Goal: Task Accomplishment & Management: Manage account settings

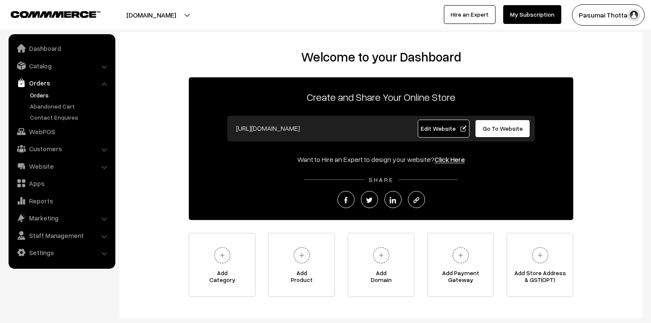
click at [39, 94] on link "Orders" at bounding box center [70, 95] width 85 height 9
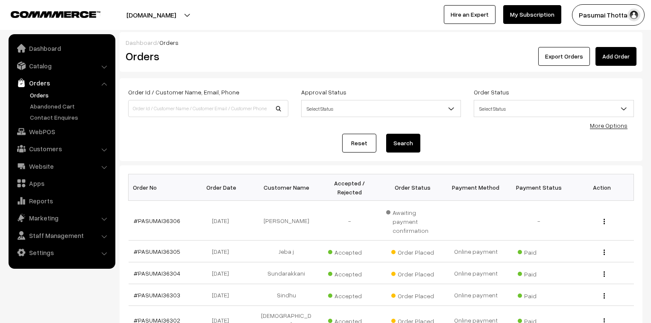
click at [619, 127] on link "More Options" at bounding box center [609, 125] width 38 height 7
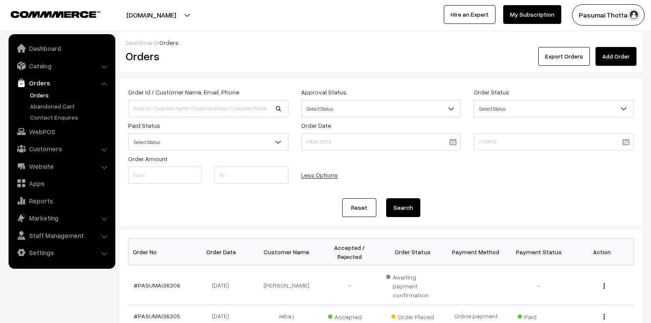
click at [219, 143] on span "Select Status" at bounding box center [208, 142] width 159 height 15
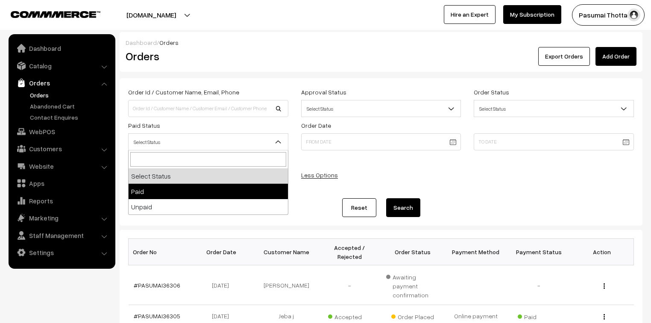
select select "1"
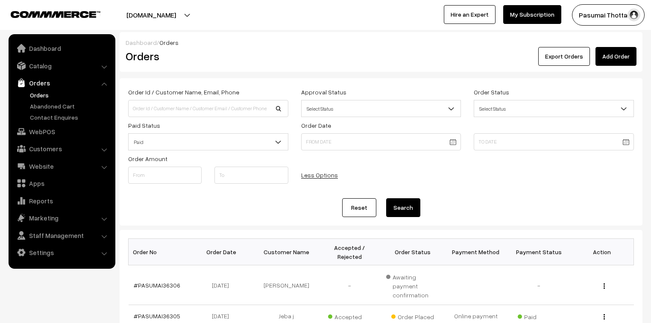
click at [396, 211] on button "Search" at bounding box center [403, 207] width 34 height 19
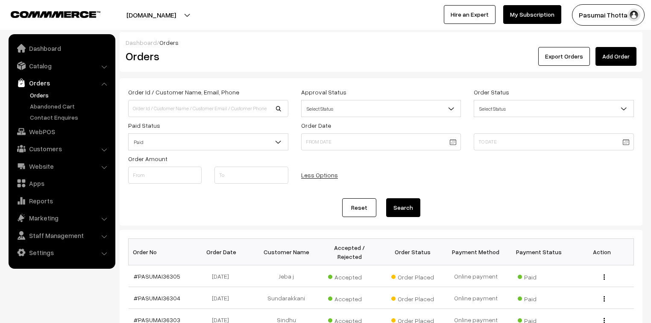
scroll to position [205, 0]
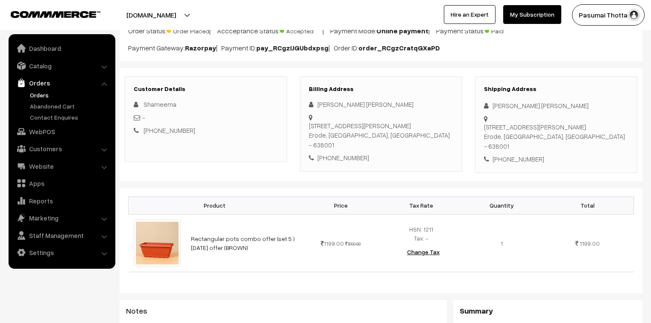
scroll to position [103, 0]
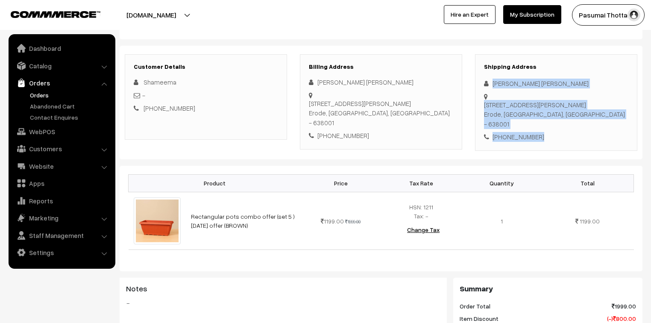
drag, startPoint x: 493, startPoint y: 82, endPoint x: 554, endPoint y: 140, distance: 83.8
click at [554, 140] on div "Shipping Address Shameema Shameema No,4 govindaraj nagar, near periyar nagar er…" at bounding box center [556, 102] width 162 height 97
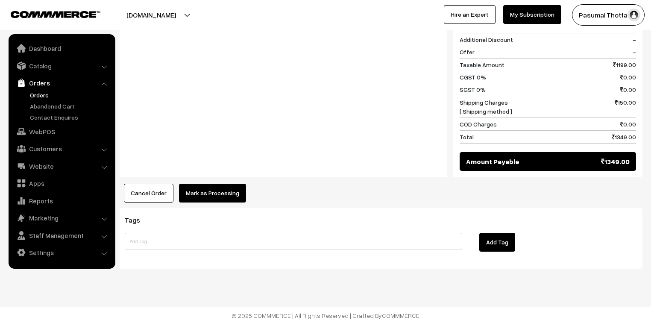
click at [228, 189] on button "Mark as Processing" at bounding box center [212, 193] width 67 height 19
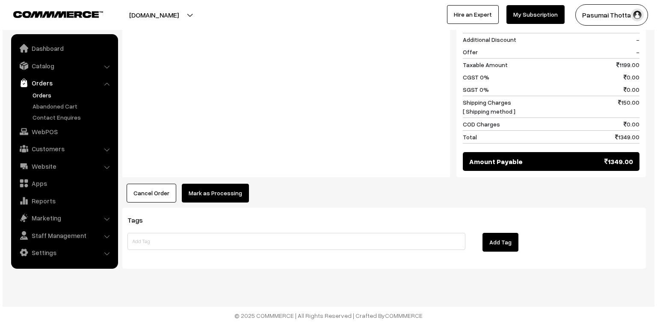
scroll to position [395, 0]
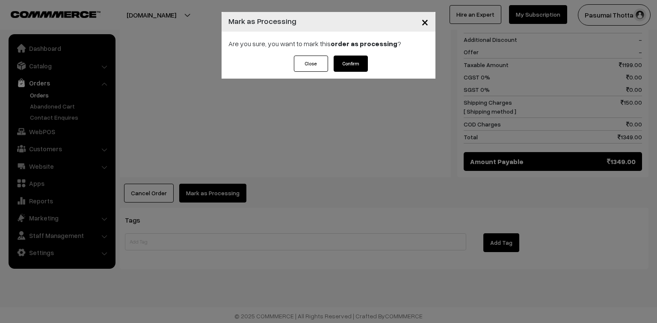
click at [348, 68] on button "Confirm" at bounding box center [350, 64] width 34 height 16
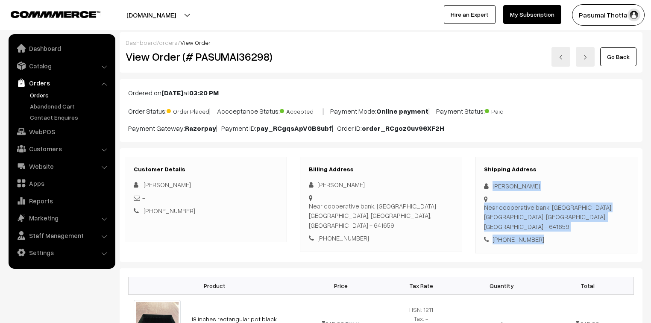
drag, startPoint x: 492, startPoint y: 186, endPoint x: 545, endPoint y: 220, distance: 62.8
click at [545, 220] on div "Shipping Address Madhu Mitha Near cooperative bank, Vagarayampalayam Coimbatore…" at bounding box center [556, 205] width 162 height 97
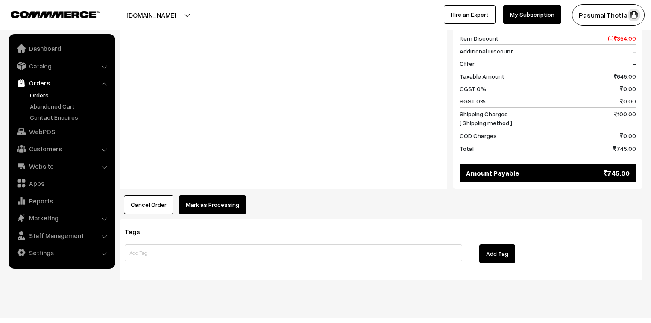
click at [224, 195] on button "Mark as Processing" at bounding box center [212, 204] width 67 height 19
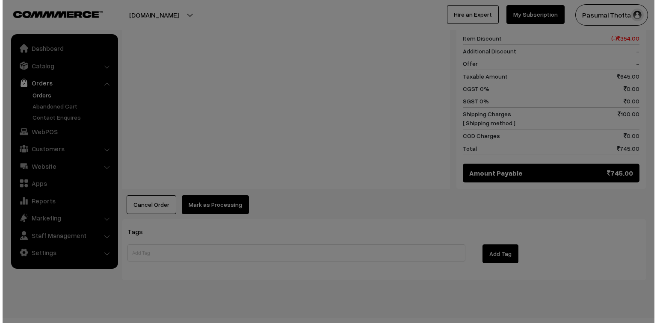
scroll to position [384, 0]
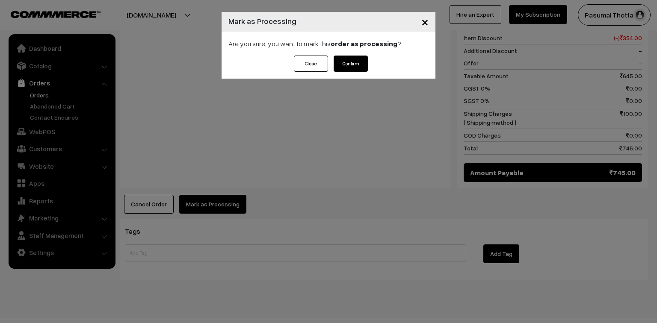
click at [349, 56] on button "Confirm" at bounding box center [350, 64] width 34 height 16
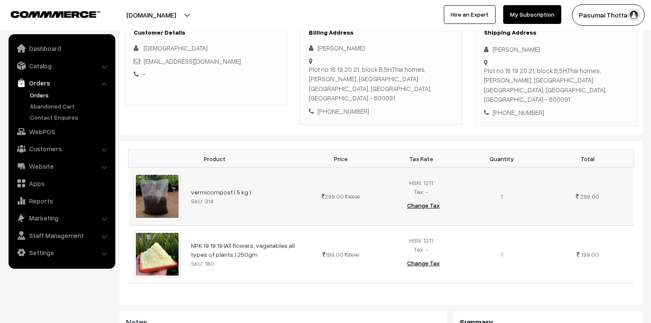
scroll to position [103, 0]
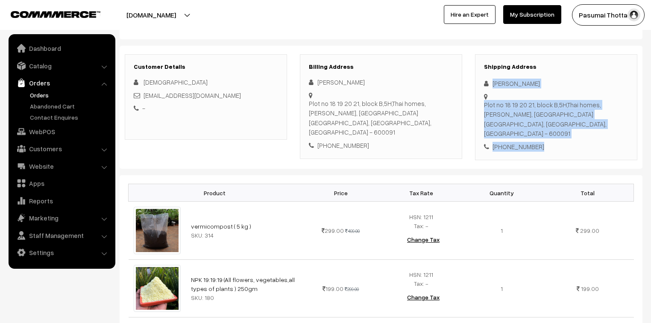
drag, startPoint x: 492, startPoint y: 85, endPoint x: 546, endPoint y: 140, distance: 77.4
click at [546, 140] on div "Shipping Address [PERSON_NAME] [STREET_ADDRESS][PERSON_NAME] [PHONE_NUMBER]" at bounding box center [556, 107] width 162 height 106
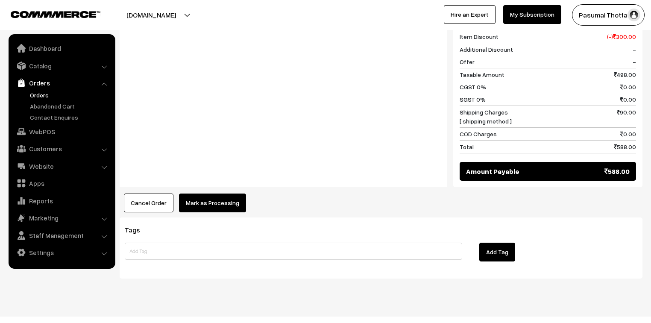
click at [224, 194] on button "Mark as Processing" at bounding box center [212, 203] width 67 height 19
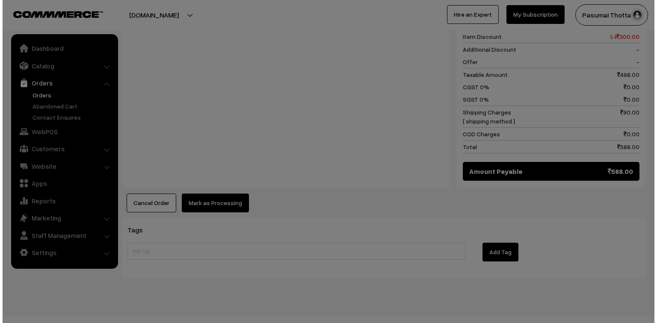
scroll to position [453, 0]
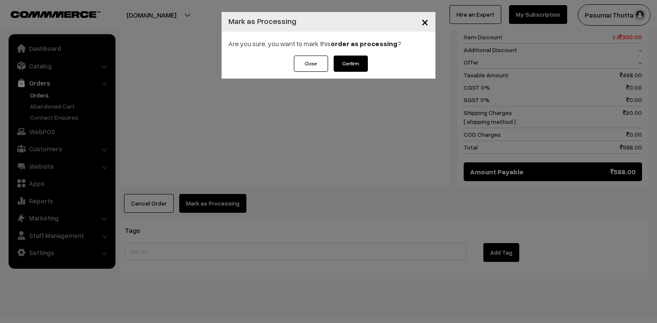
click at [361, 65] on button "Confirm" at bounding box center [350, 64] width 34 height 16
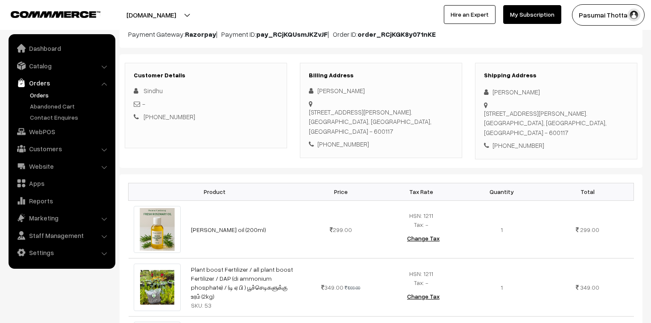
scroll to position [68, 0]
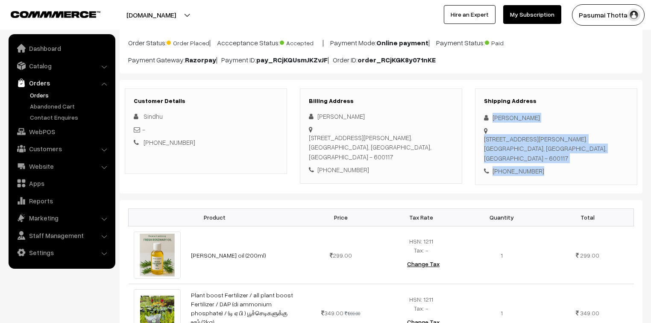
drag, startPoint x: 490, startPoint y: 118, endPoint x: 545, endPoint y: 157, distance: 68.3
click at [545, 157] on div "Shipping Address Sindhu Arunkumar 2,Duraiswami Nagar , 2nd Main Road,, Keelkatt…" at bounding box center [556, 136] width 162 height 97
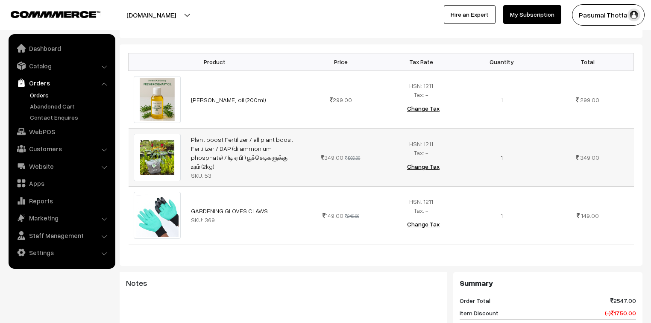
scroll to position [239, 0]
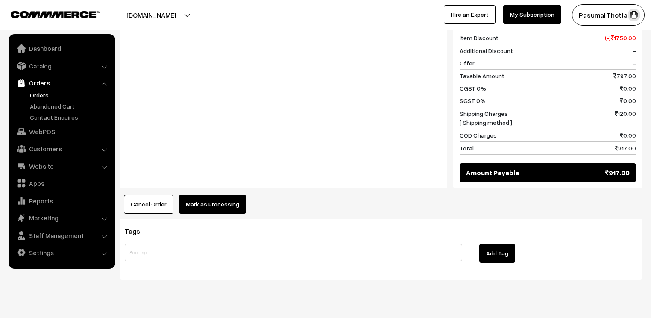
click at [211, 195] on button "Mark as Processing" at bounding box center [212, 204] width 67 height 19
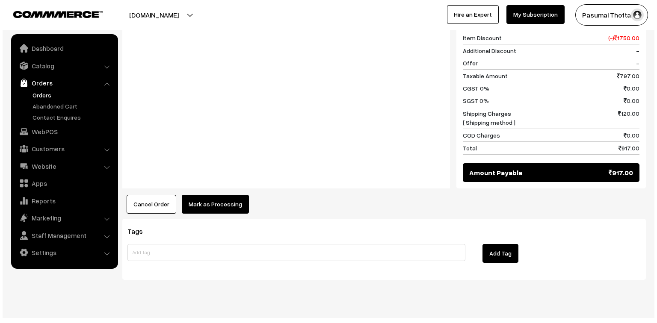
scroll to position [501, 0]
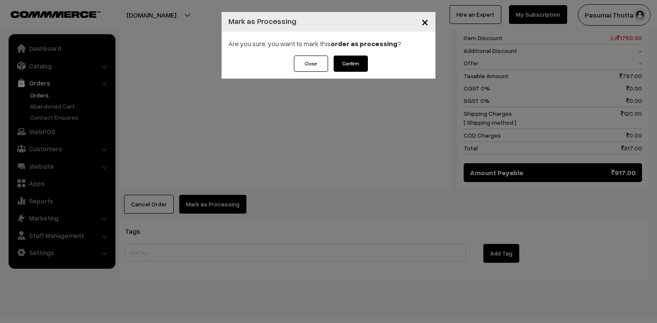
click at [352, 63] on button "Confirm" at bounding box center [350, 64] width 34 height 16
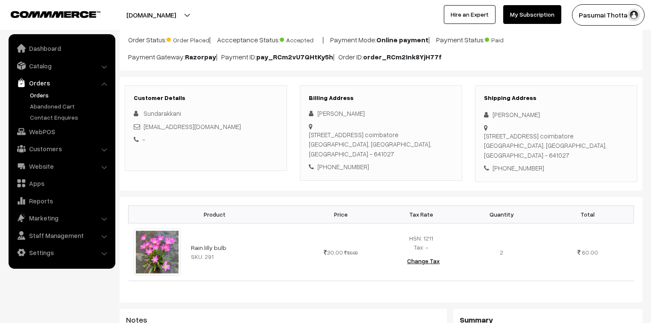
scroll to position [68, 0]
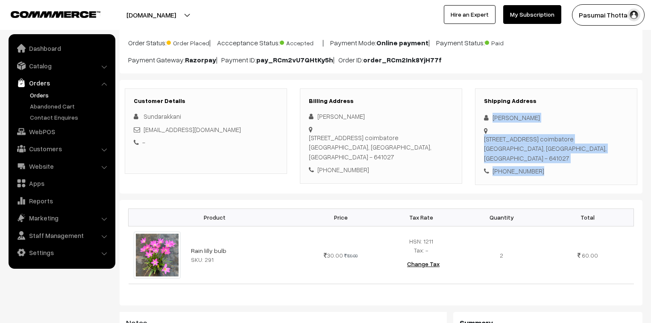
drag, startPoint x: 491, startPoint y: 118, endPoint x: 551, endPoint y: 170, distance: 79.4
click at [551, 170] on div "Shipping Address Sundarakkani S Rajkumar 73, Mesthry palaniyappan street, Rathi…" at bounding box center [556, 136] width 162 height 97
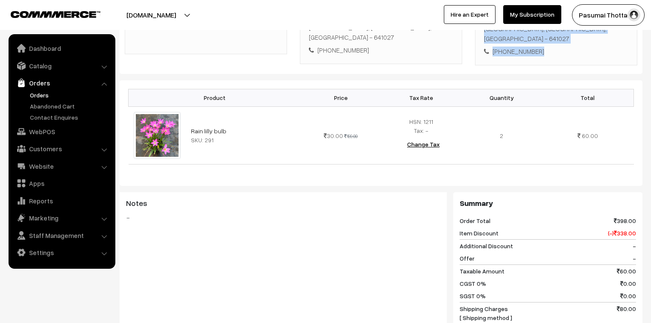
scroll to position [239, 0]
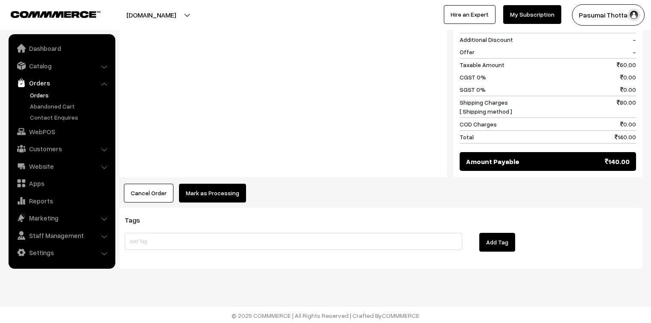
click at [221, 194] on button "Mark as Processing" at bounding box center [212, 193] width 67 height 19
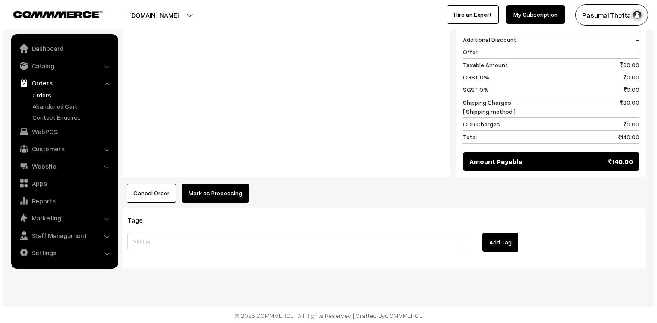
scroll to position [395, 0]
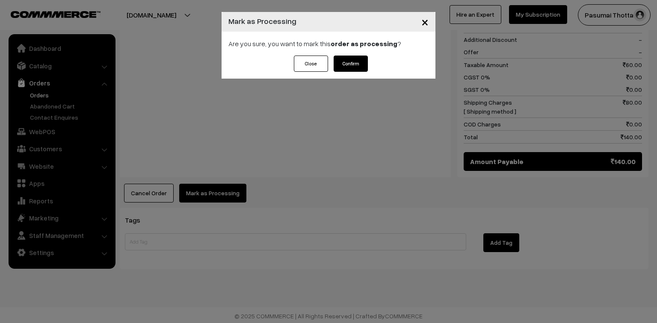
click at [350, 63] on button "Confirm" at bounding box center [350, 64] width 34 height 16
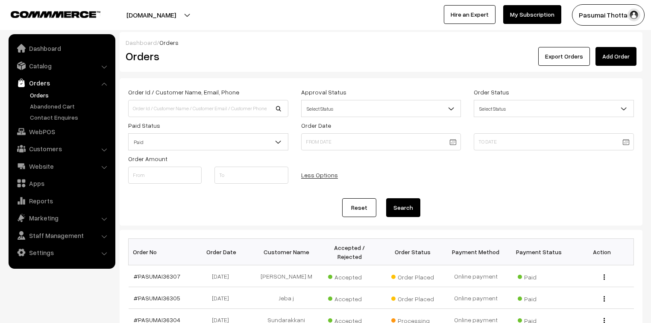
scroll to position [205, 0]
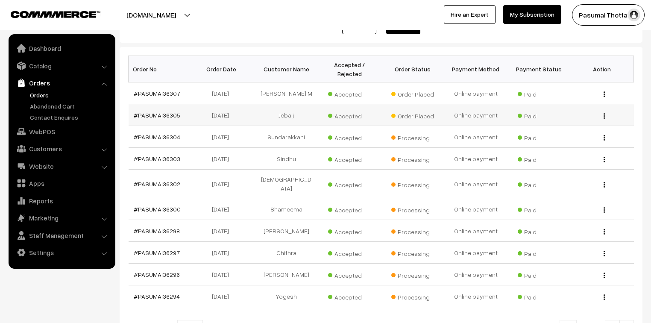
scroll to position [171, 0]
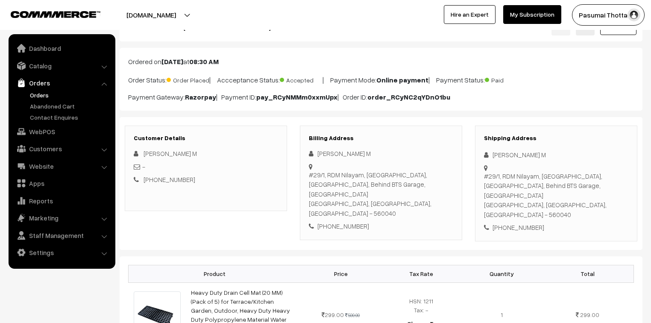
scroll to position [103, 0]
